Goal: Check status: Check status

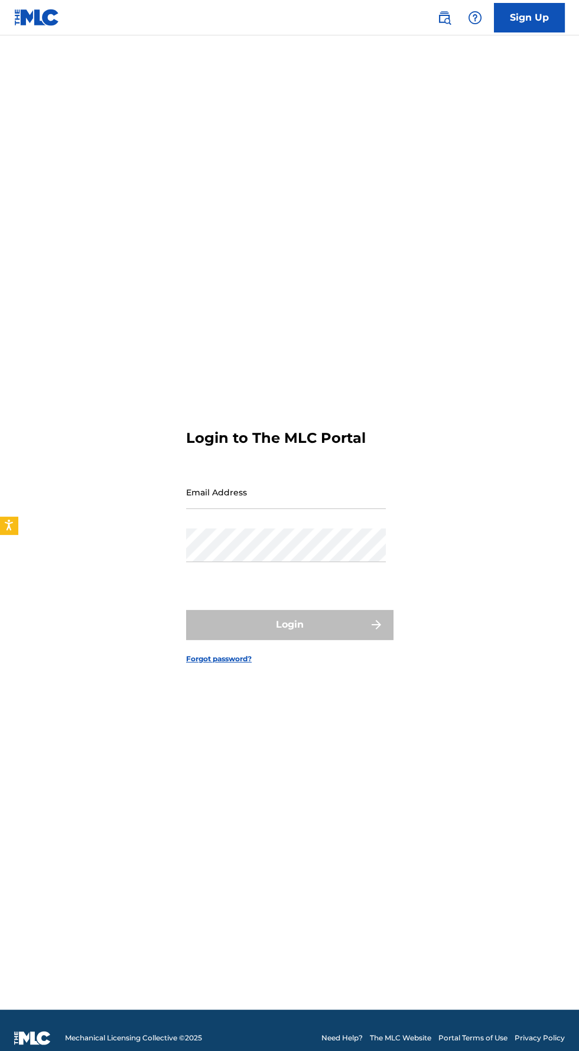
click at [345, 509] on input "Email Address" at bounding box center [286, 492] width 200 height 34
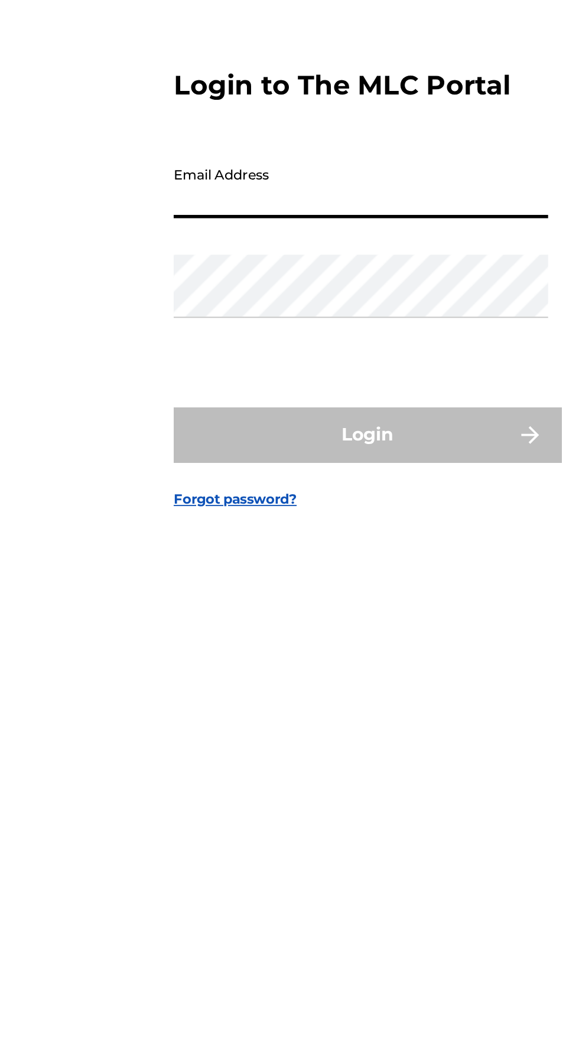
click at [295, 509] on input "Email Address" at bounding box center [286, 492] width 200 height 34
click at [273, 509] on input "Email Address" at bounding box center [286, 492] width 200 height 34
type input "Ms"
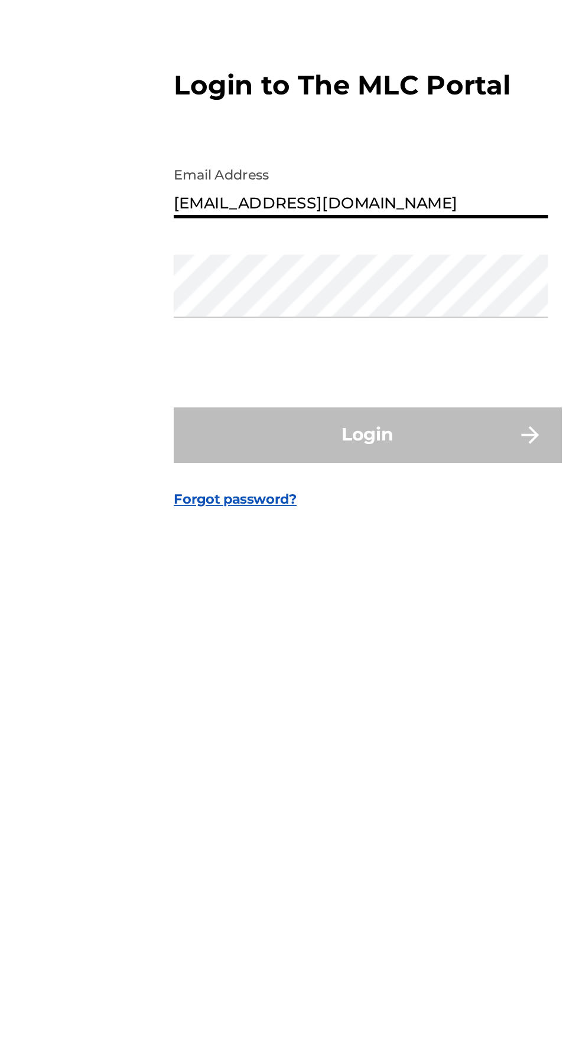
type input "[EMAIL_ADDRESS][DOMAIN_NAME]"
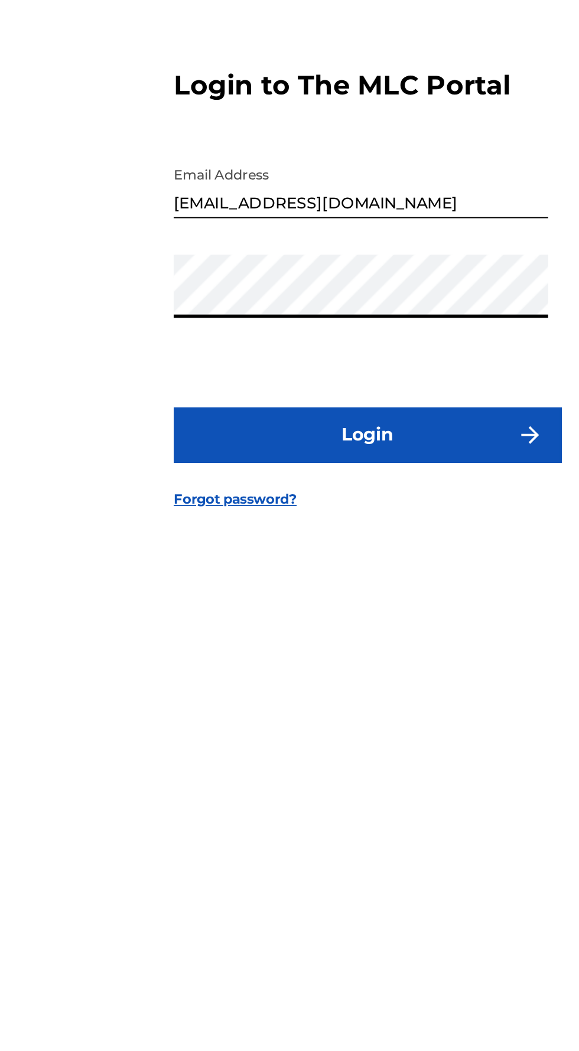
click at [336, 639] on button "Login" at bounding box center [289, 625] width 207 height 30
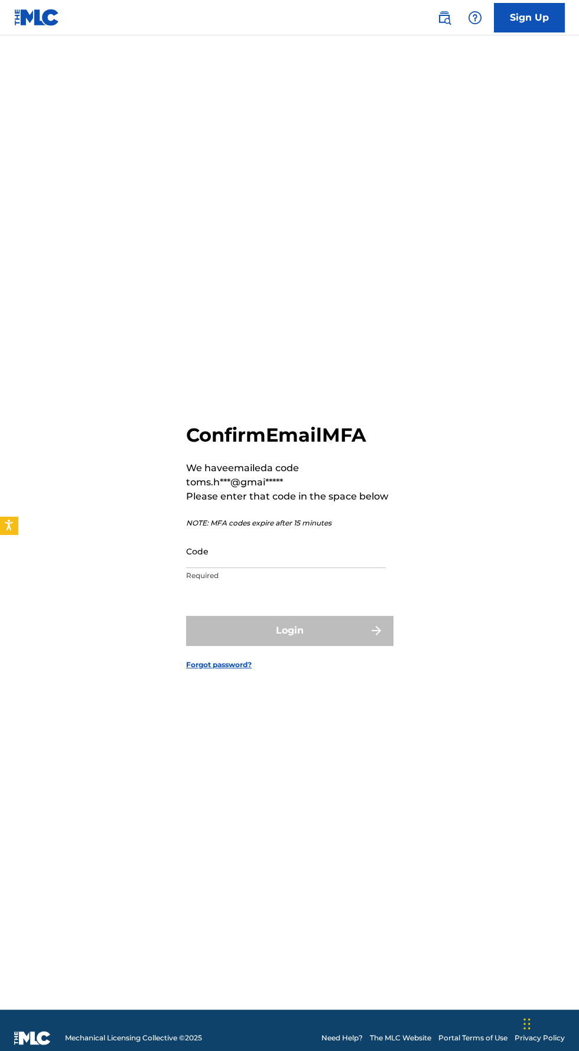
click at [290, 568] on input "Code" at bounding box center [286, 551] width 200 height 34
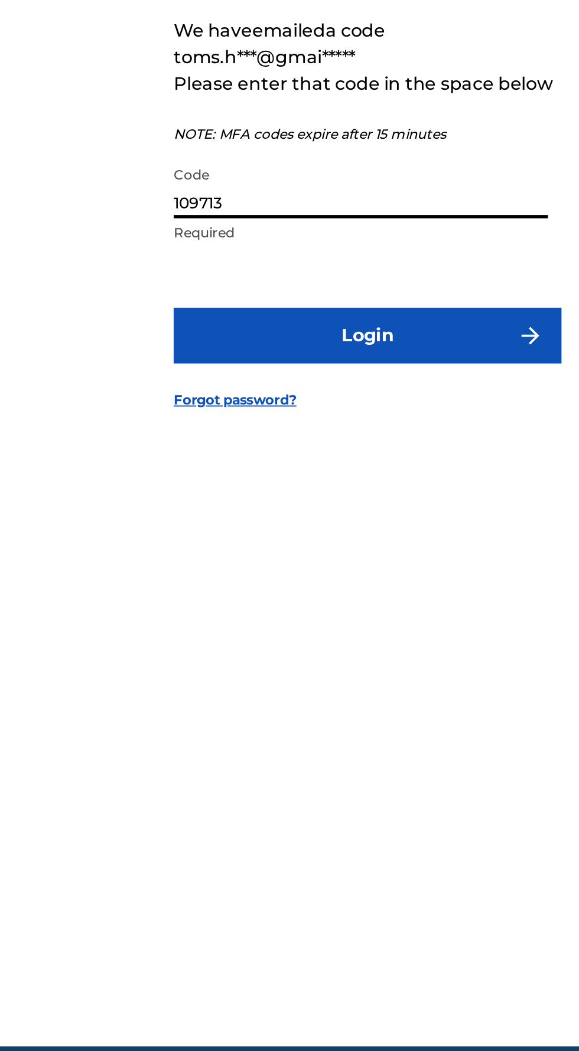
type input "109713"
click at [334, 645] on button "Login" at bounding box center [289, 631] width 207 height 30
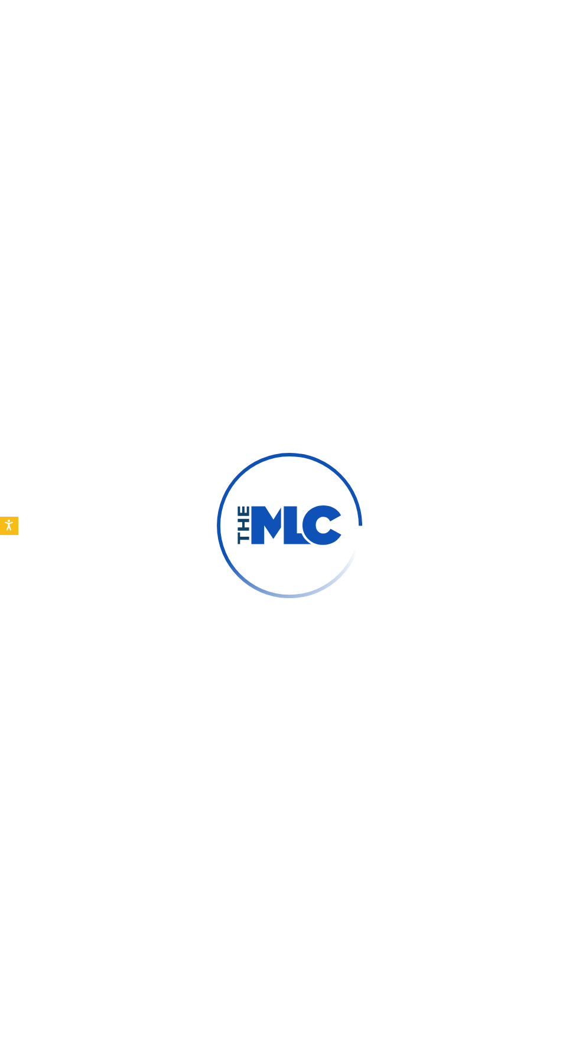
scroll to position [1, 0]
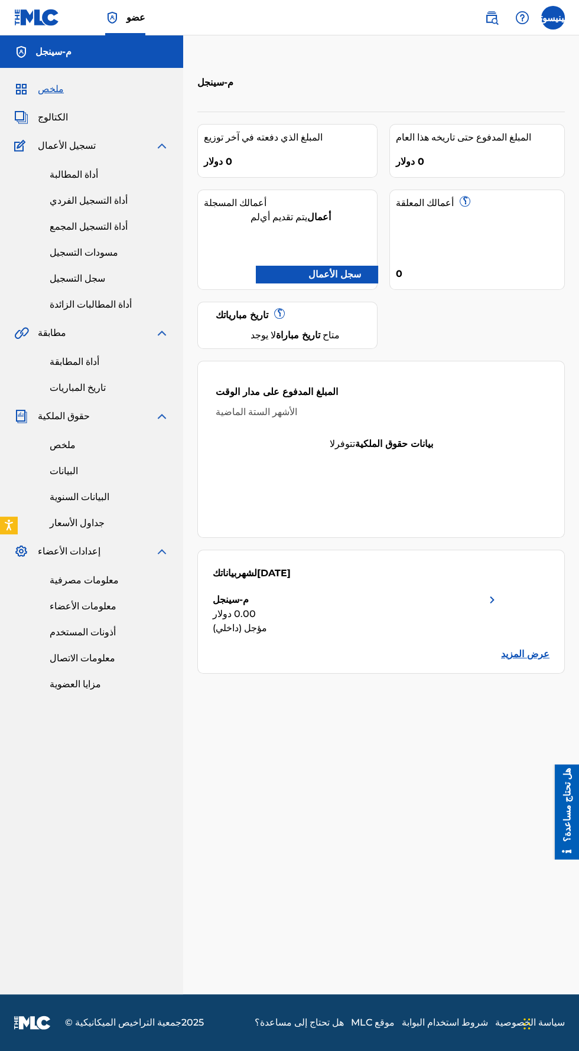
click at [71, 580] on font "معلومات مصرفية" at bounding box center [84, 579] width 69 height 11
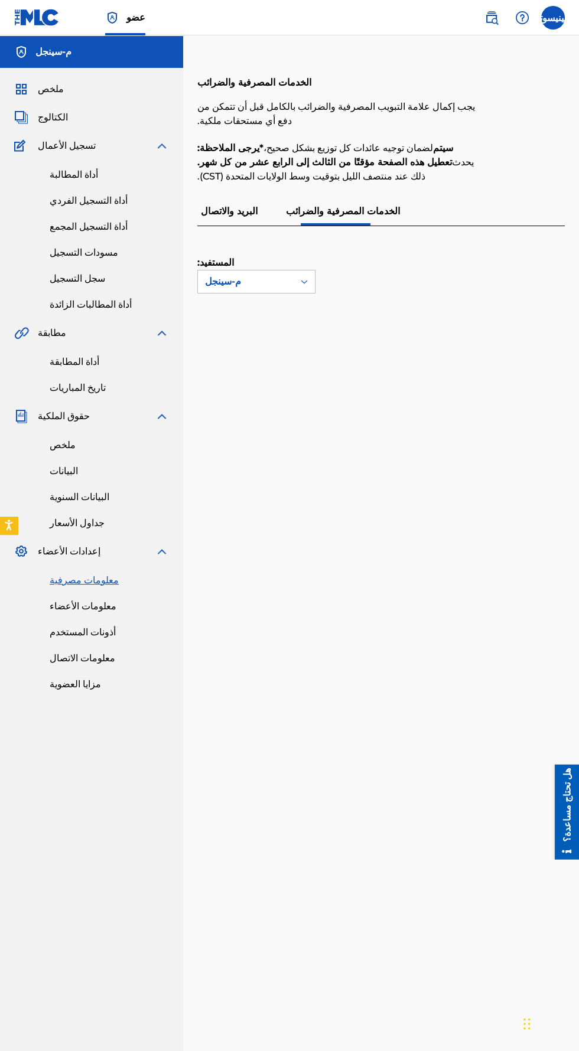
click at [426, 282] on div "المستفيد: م-سينجل" at bounding box center [366, 259] width 339 height 67
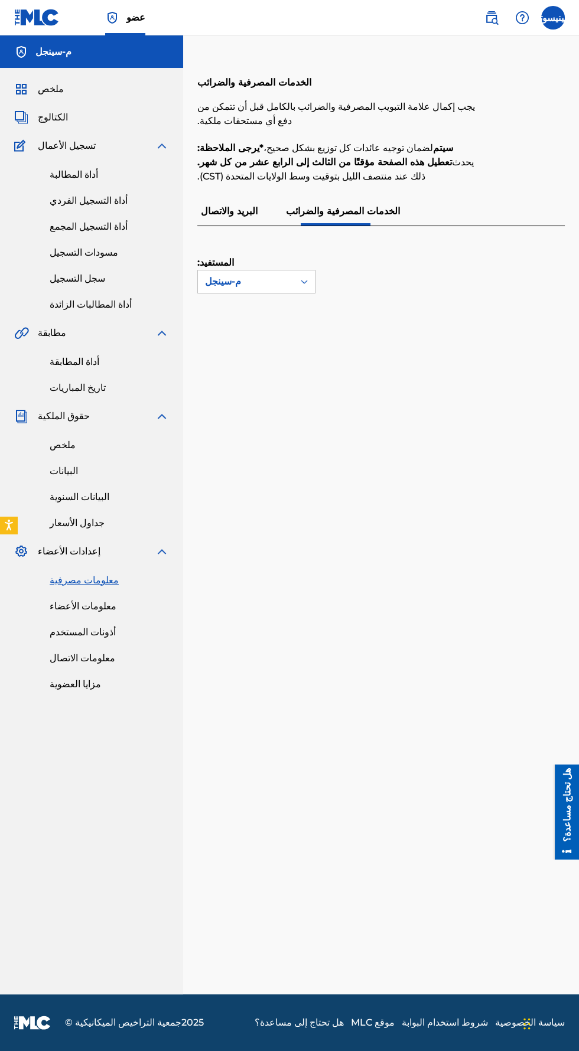
click at [239, 209] on font "البريد والاتصال" at bounding box center [229, 210] width 57 height 11
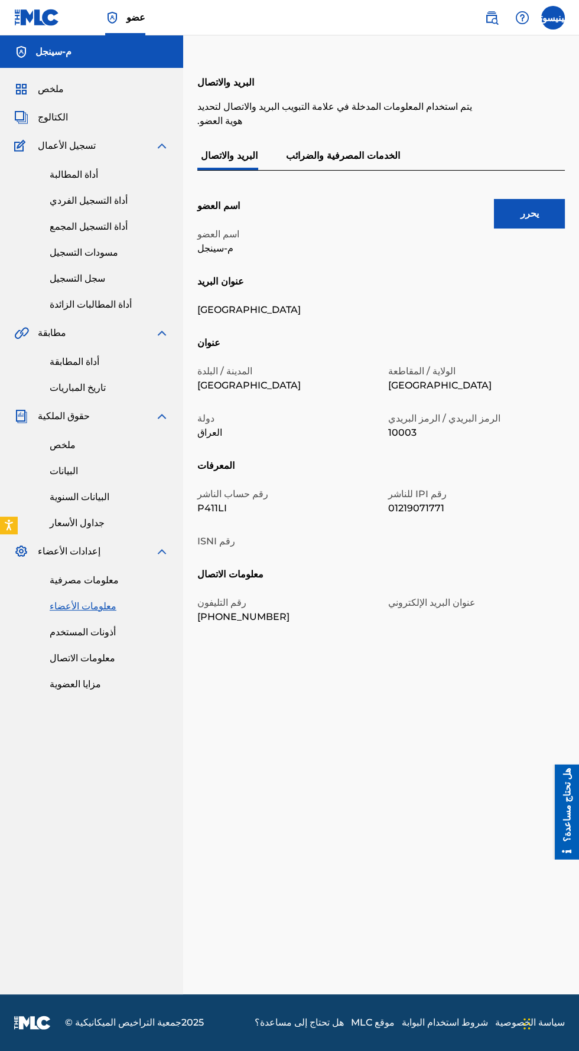
click at [236, 548] on p "رقم ISNI" at bounding box center [285, 541] width 177 height 14
click at [547, 208] on button "يحرر" at bounding box center [529, 214] width 71 height 30
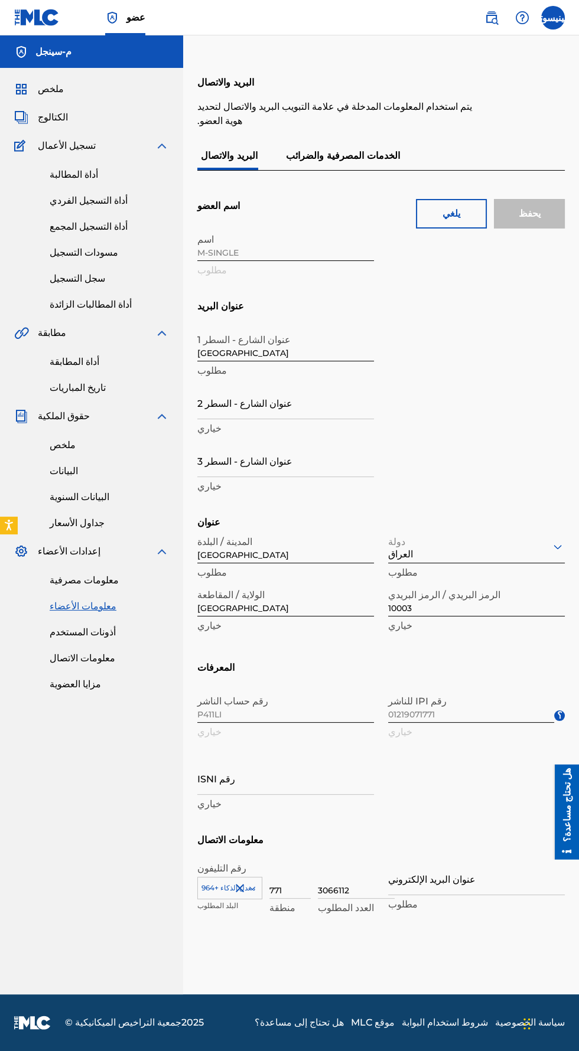
click at [54, 471] on font "البيانات" at bounding box center [64, 470] width 28 height 11
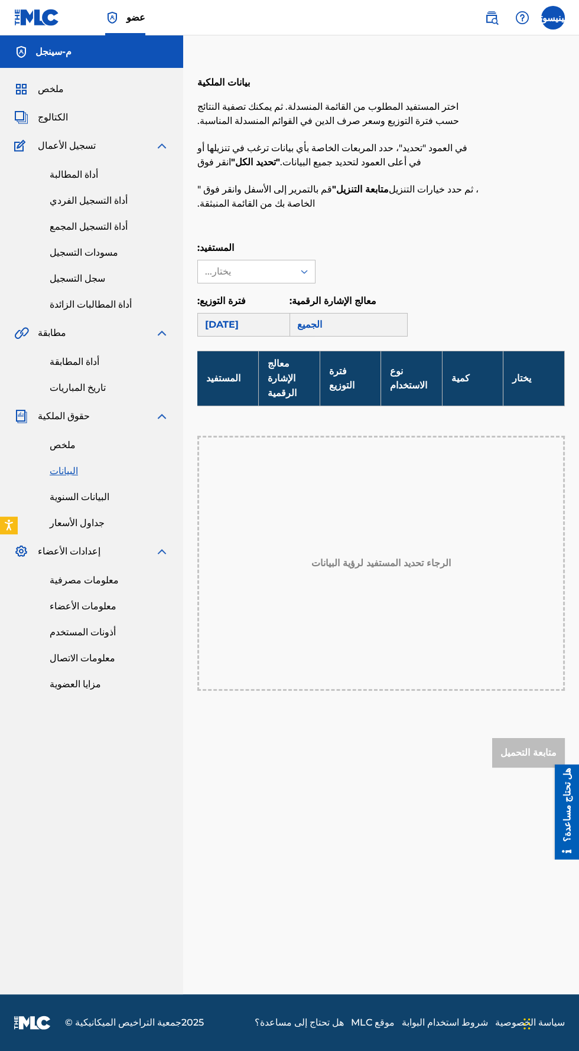
click at [61, 441] on font "ملخص" at bounding box center [63, 444] width 26 height 11
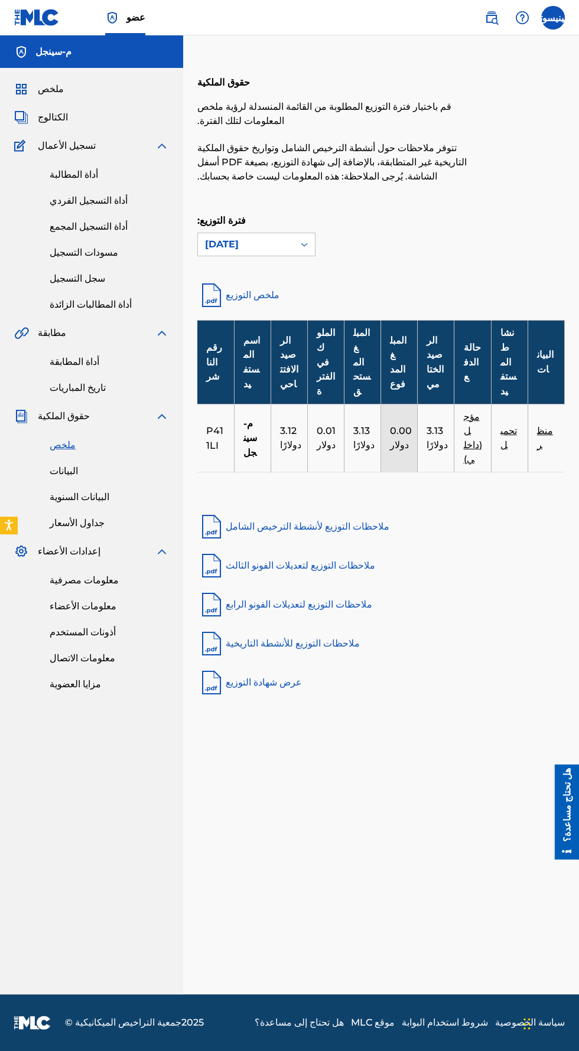
click at [558, 21] on label at bounding box center [553, 18] width 24 height 24
click at [553, 18] on input "MN [PERSON_NAME] [EMAIL_ADDRESS][DOMAIN_NAME] Notification Preferences Profile …" at bounding box center [553, 18] width 0 height 0
click at [449, 175] on div "عضو [PERSON_NAME] [EMAIL_ADDRESS][DOMAIN_NAME] تفضيلات الإشعارات حساب تعريفي تس…" at bounding box center [289, 525] width 579 height 1051
click at [559, 22] on label at bounding box center [553, 18] width 24 height 24
click at [553, 18] on input "[PERSON_NAME] [EMAIL_ADDRESS][DOMAIN_NAME] تفضيلات الإشعارات حساب تعريفي تسجيل …" at bounding box center [553, 18] width 0 height 0
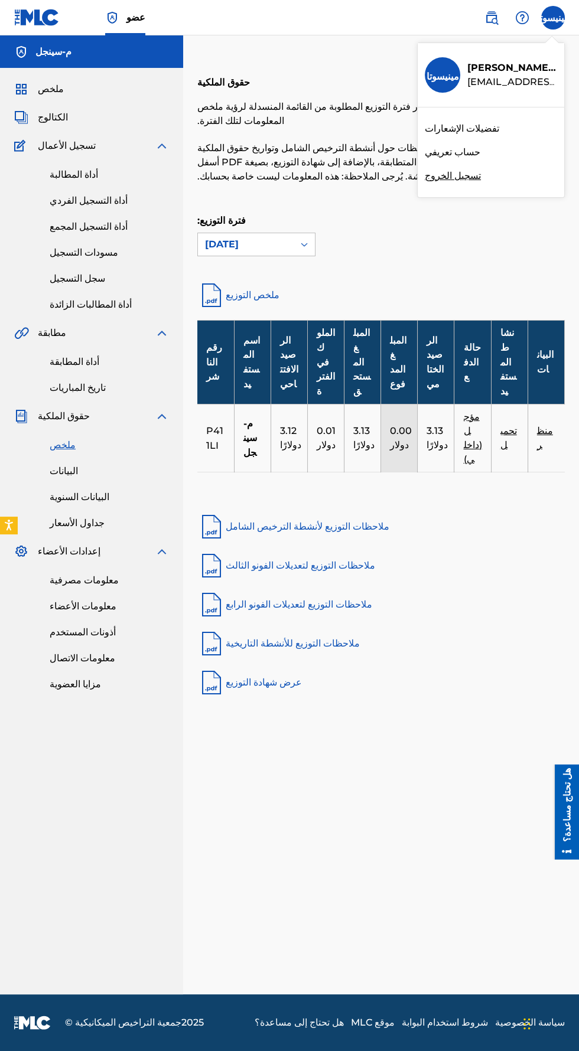
click at [472, 177] on div "عضو [PERSON_NAME] [EMAIL_ADDRESS][DOMAIN_NAME] تفضيلات الإشعارات حساب تعريفي تس…" at bounding box center [289, 525] width 579 height 1051
click at [62, 123] on span "الكتالوج" at bounding box center [53, 117] width 30 height 14
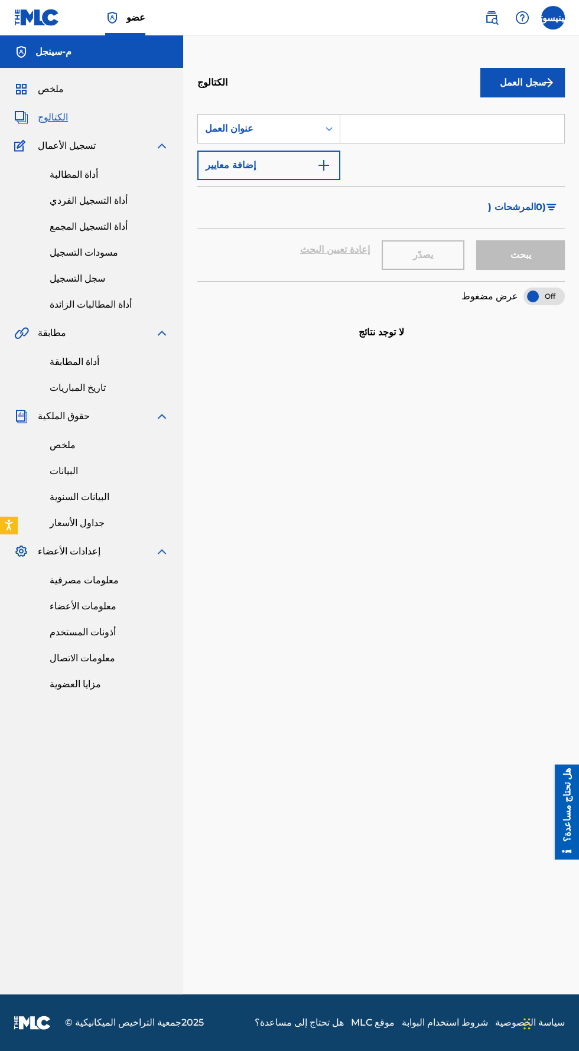
click at [68, 225] on font "أداة التسجيل المجمع" at bounding box center [89, 226] width 78 height 11
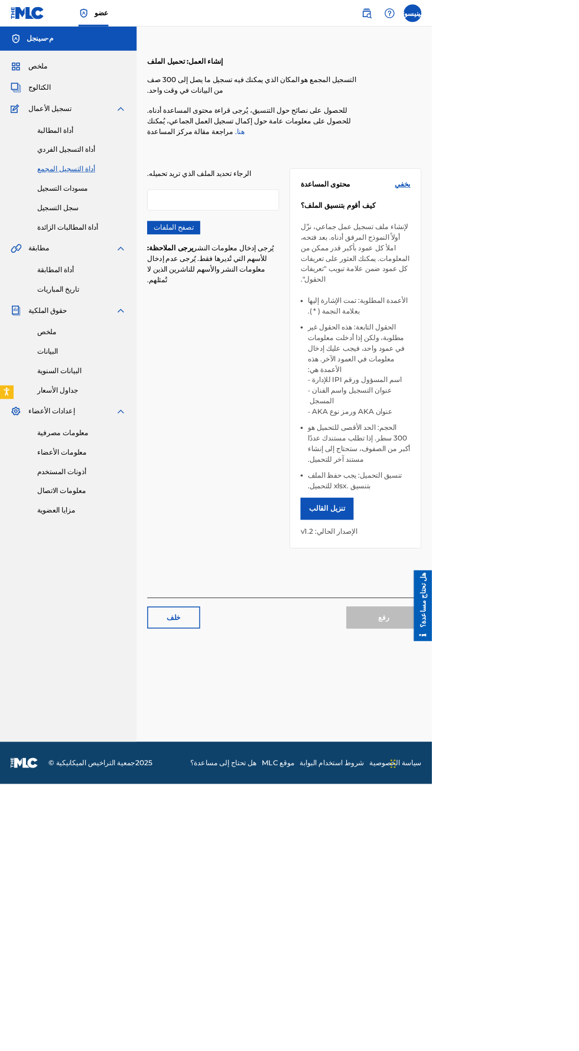
click at [76, 207] on link "أداة التسجيل الفردي" at bounding box center [109, 201] width 119 height 14
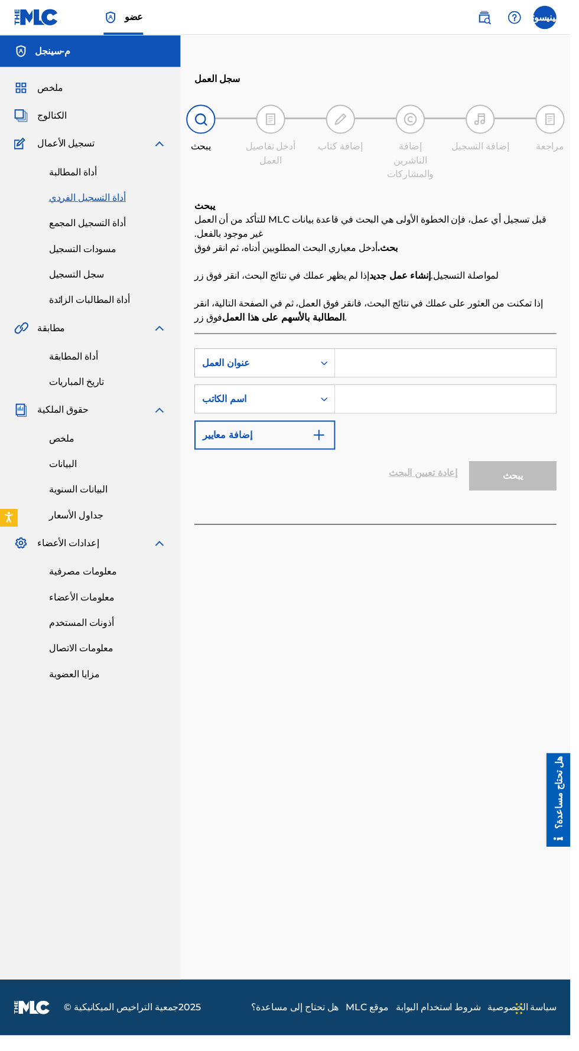
click at [66, 174] on font "أداة المطالبة" at bounding box center [74, 174] width 48 height 11
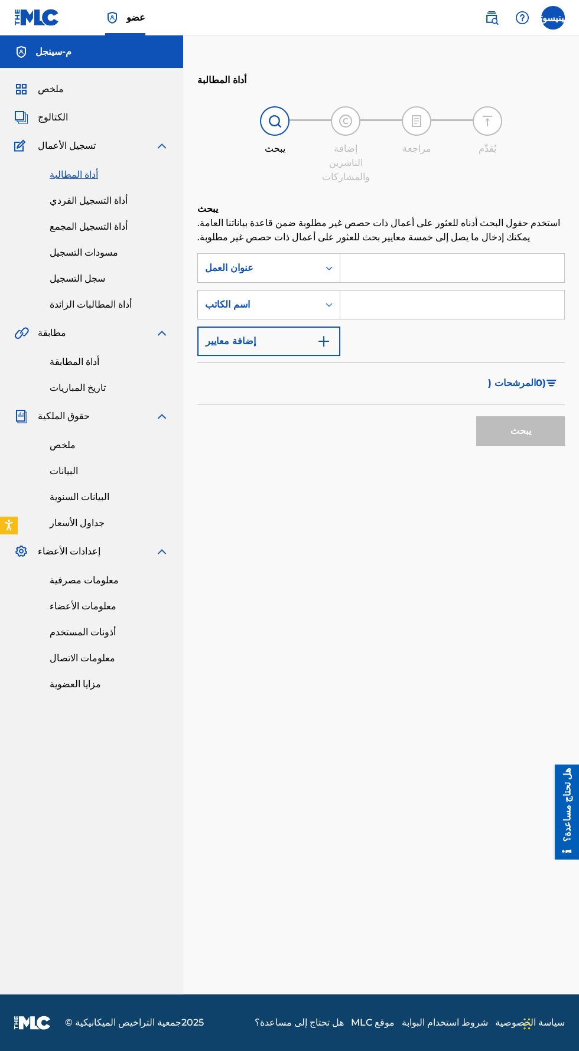
click at [68, 253] on font "مسودات التسجيل" at bounding box center [84, 252] width 68 height 11
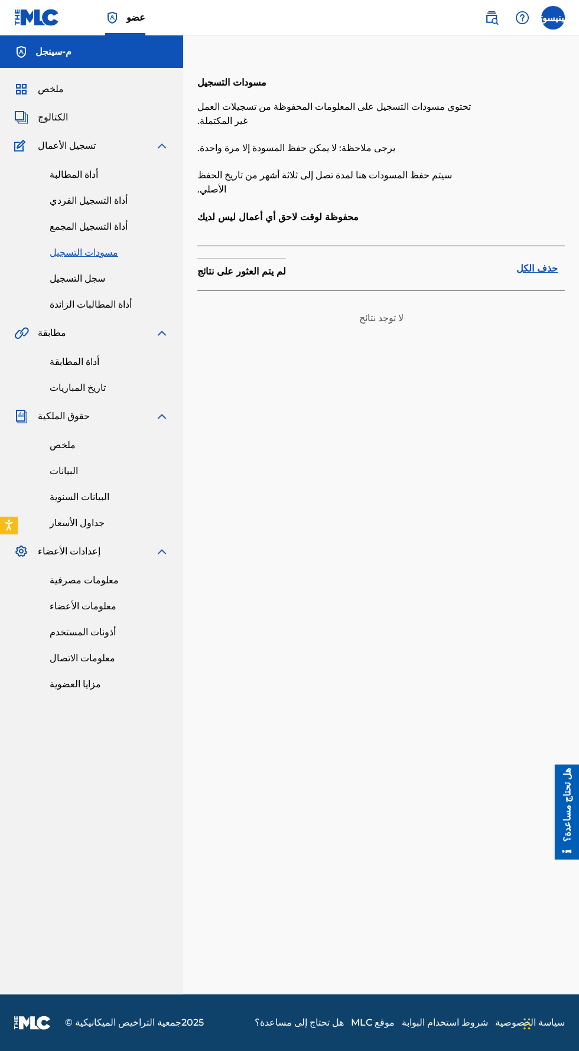
click at [69, 280] on font "سجل التسجيل" at bounding box center [77, 278] width 55 height 11
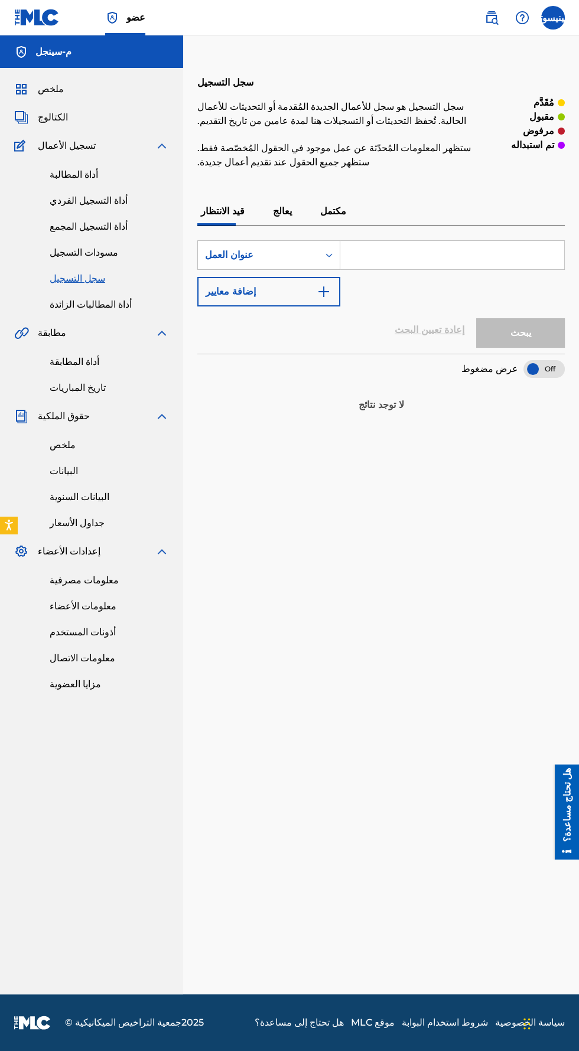
click at [78, 304] on font "أداة المطالبات الزائدة" at bounding box center [91, 304] width 82 height 11
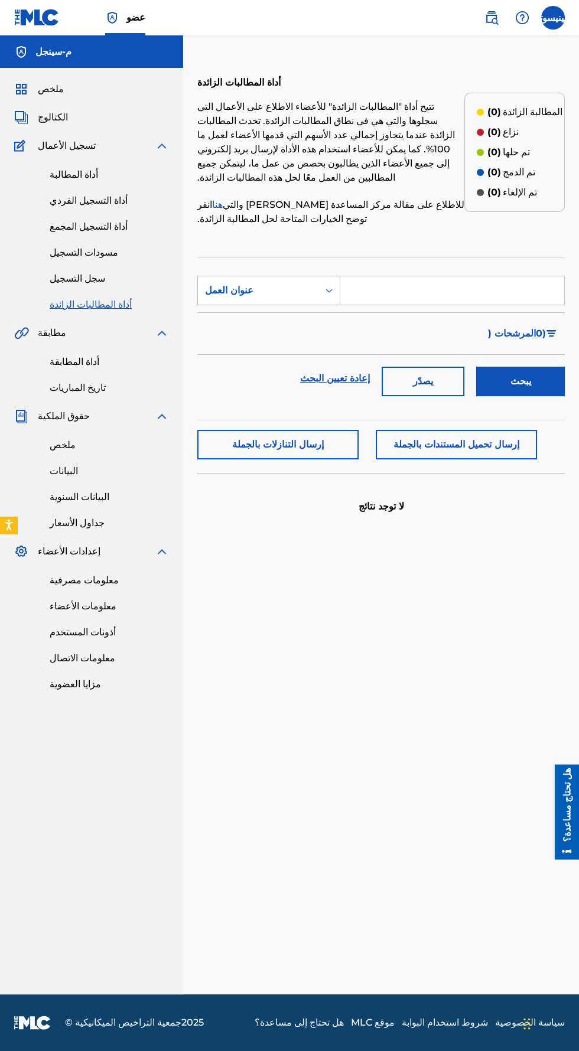
click at [55, 93] on font "ملخص" at bounding box center [51, 88] width 26 height 11
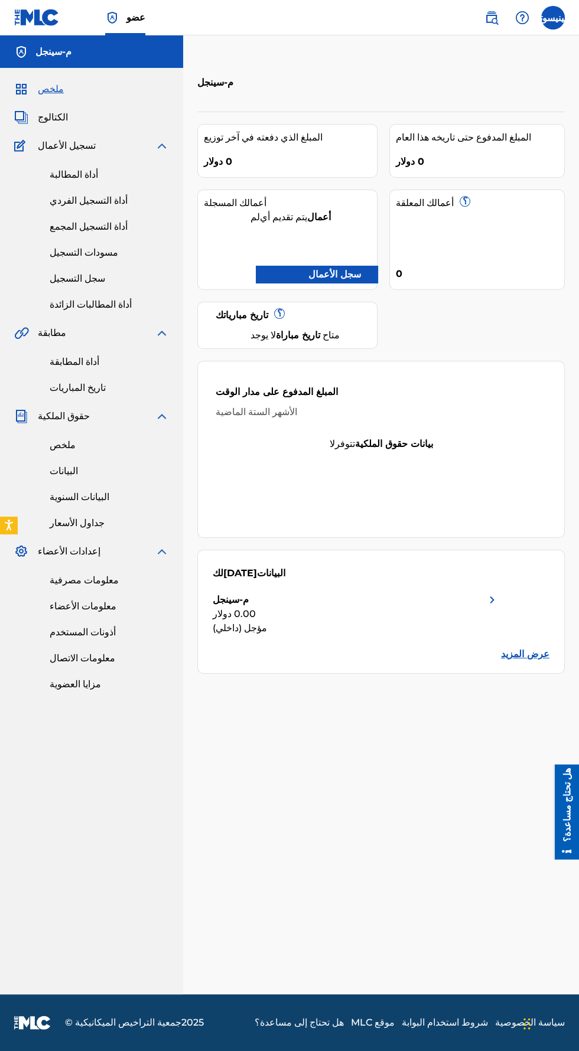
click at [548, 652] on font "عرض المزيد" at bounding box center [525, 653] width 48 height 11
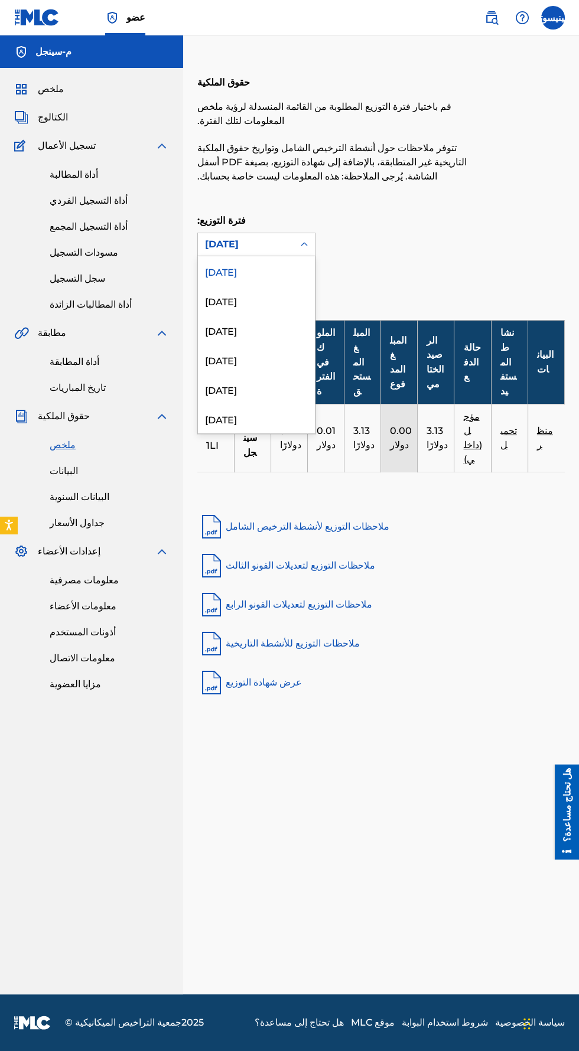
click at [260, 305] on div "[DATE]" at bounding box center [256, 301] width 117 height 30
click at [266, 267] on div "[DATE]" at bounding box center [256, 271] width 117 height 30
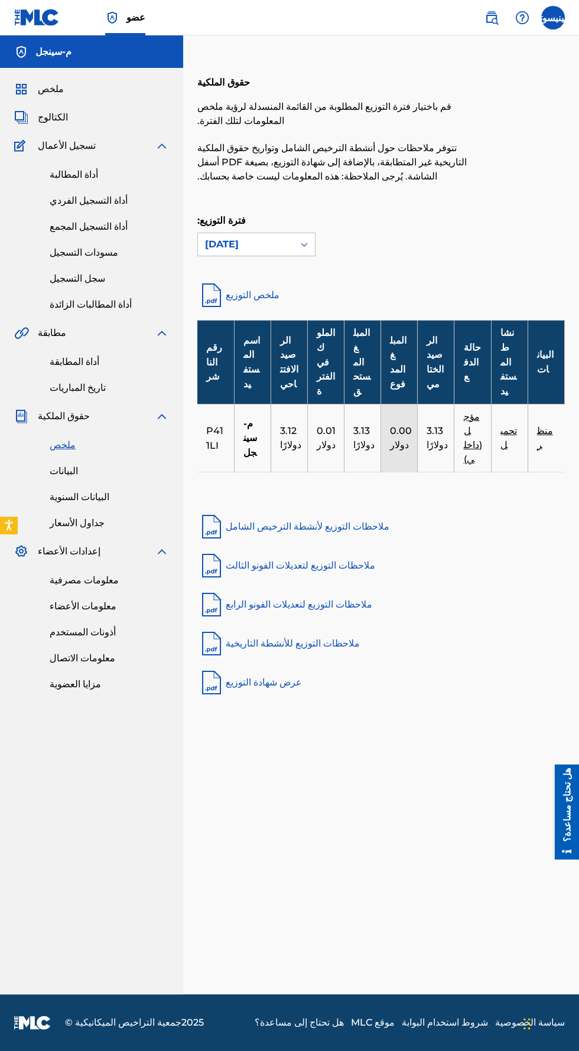
click at [440, 427] on font "3.13 دولارًا" at bounding box center [436, 437] width 21 height 25
click at [243, 432] on font "م-سينجل" at bounding box center [250, 437] width 14 height 40
click at [248, 424] on font "م-سينجل" at bounding box center [250, 438] width 14 height 40
click at [552, 22] on label at bounding box center [553, 18] width 24 height 24
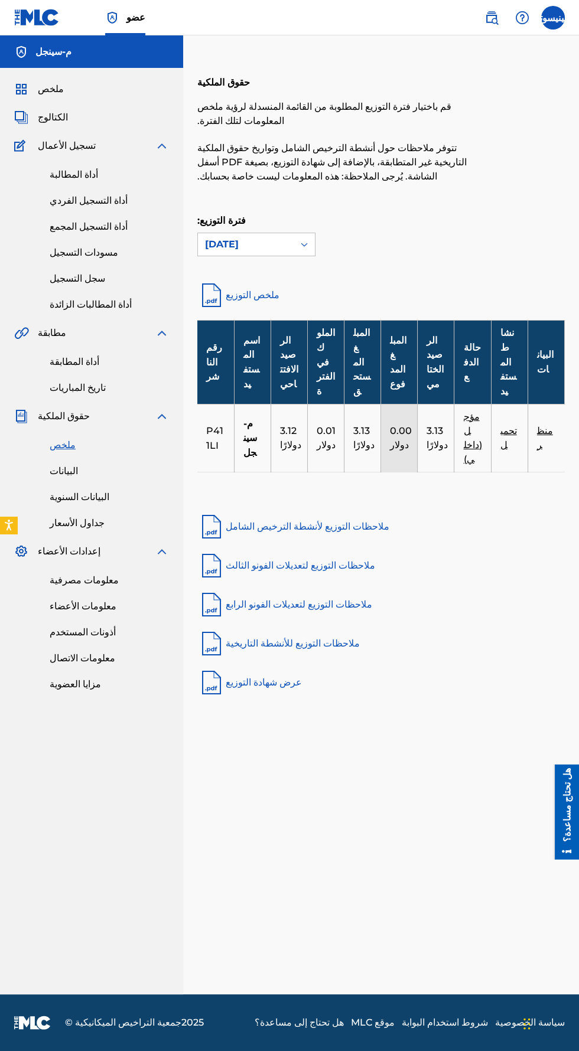
click at [553, 18] on input "[PERSON_NAME] [EMAIL_ADDRESS][DOMAIN_NAME] تفضيلات الإشعارات حساب تعريفي تسجيل …" at bounding box center [553, 18] width 0 height 0
click at [473, 181] on div "عضو [PERSON_NAME] [EMAIL_ADDRESS][DOMAIN_NAME] تفضيلات الإشعارات حساب تعريفي تس…" at bounding box center [289, 525] width 579 height 1051
